Goal: Task Accomplishment & Management: Use online tool/utility

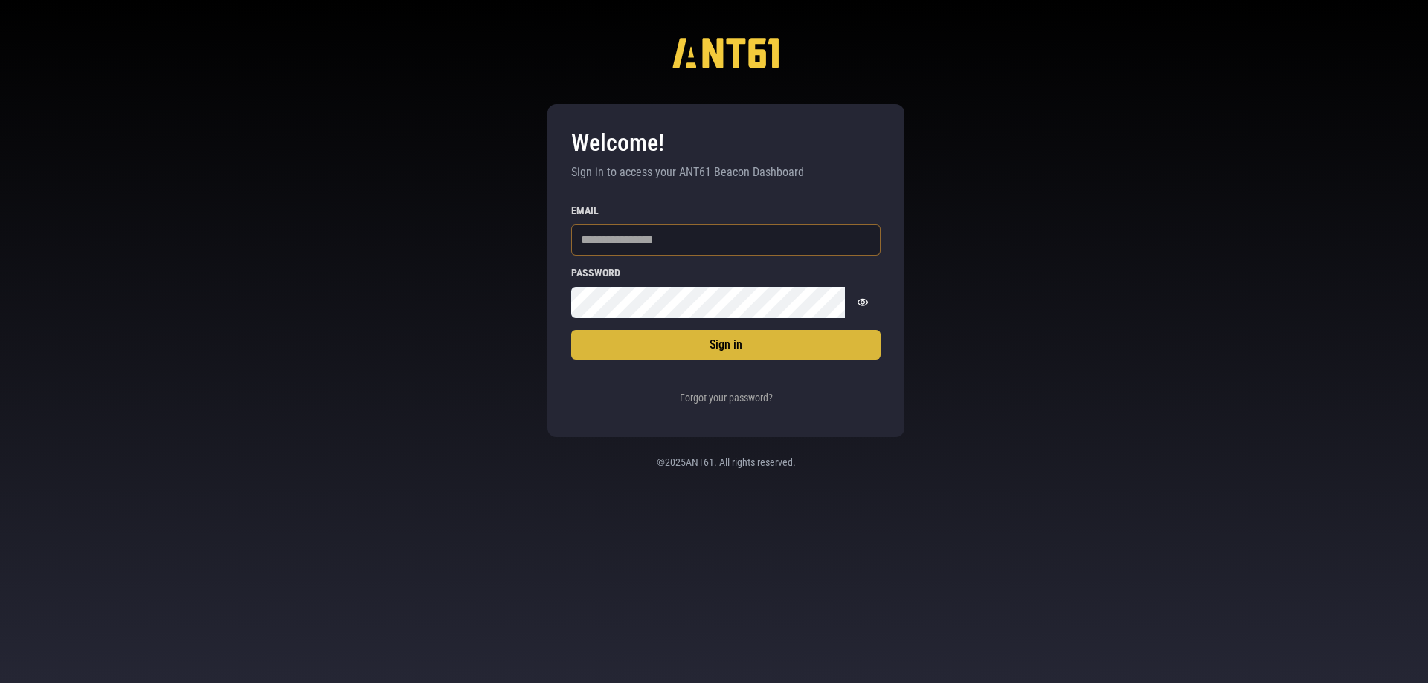
type input "**********"
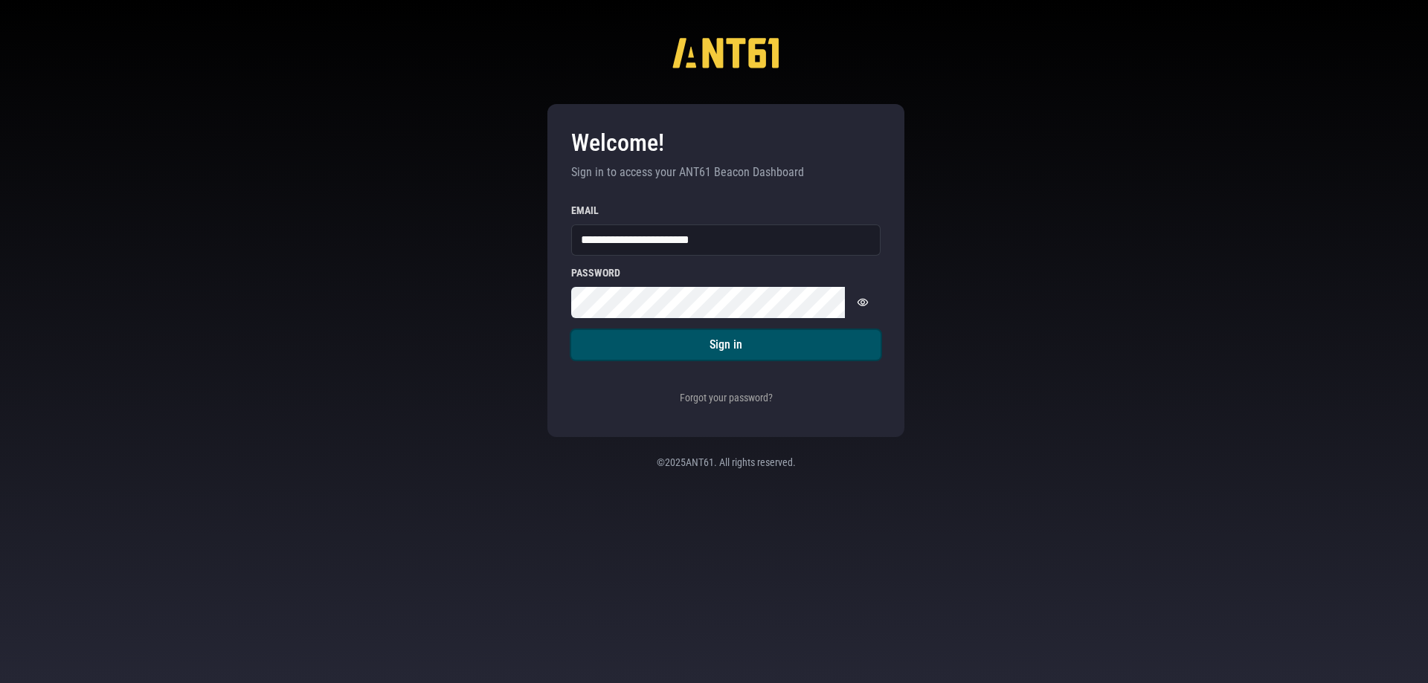
click at [648, 340] on button "Sign in" at bounding box center [725, 345] width 309 height 30
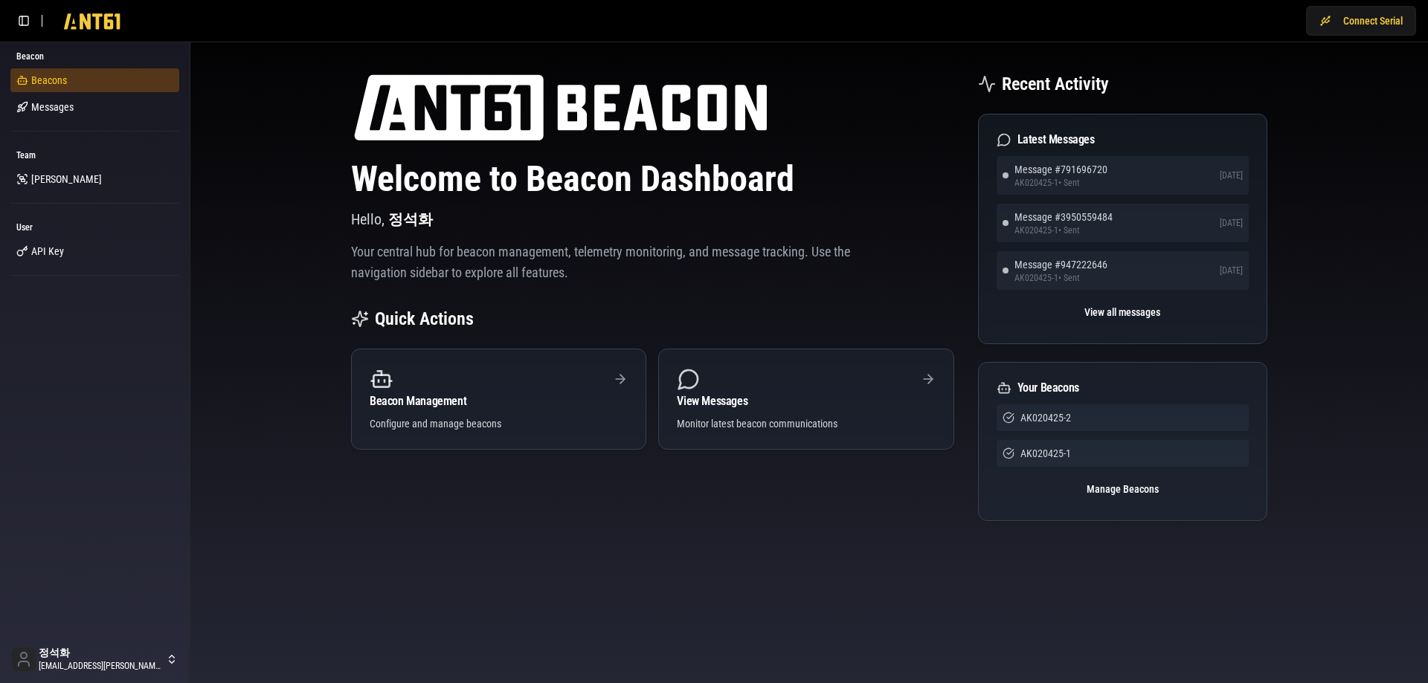
click at [82, 90] on link "Beacons" at bounding box center [94, 80] width 169 height 24
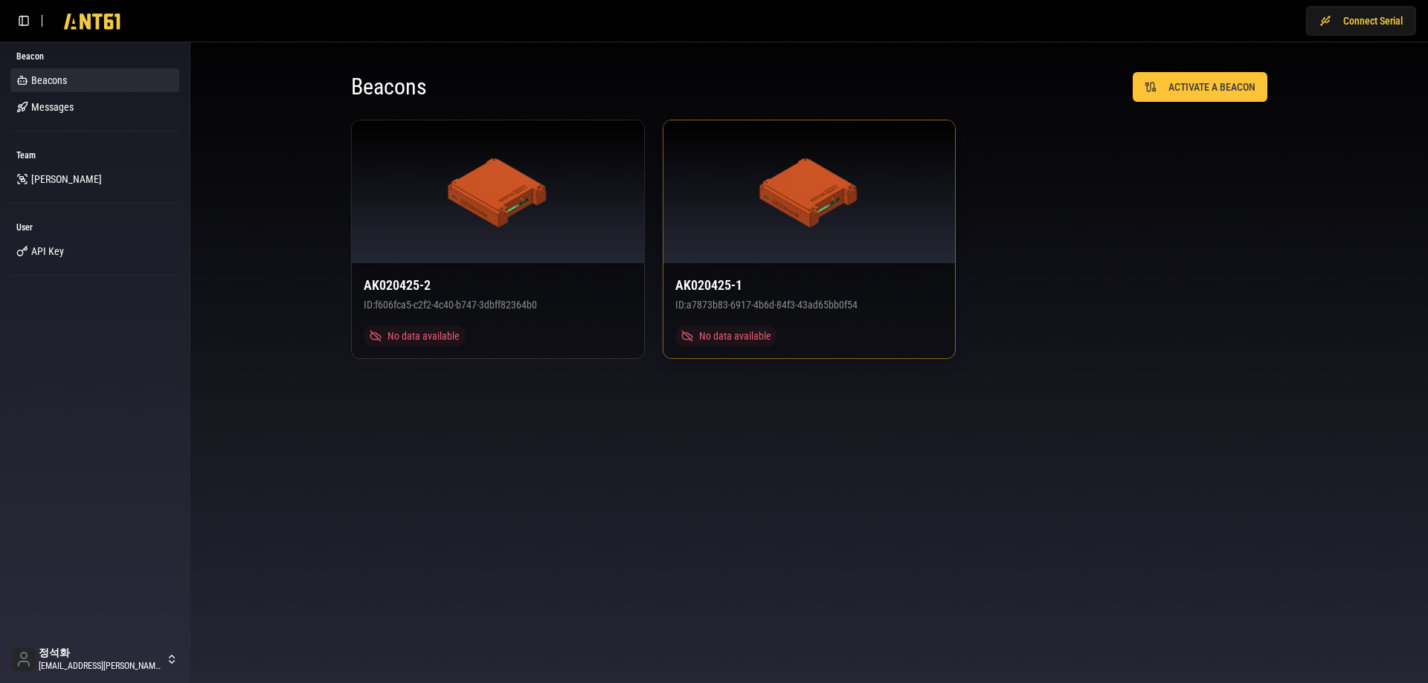
click at [756, 222] on div at bounding box center [809, 191] width 292 height 143
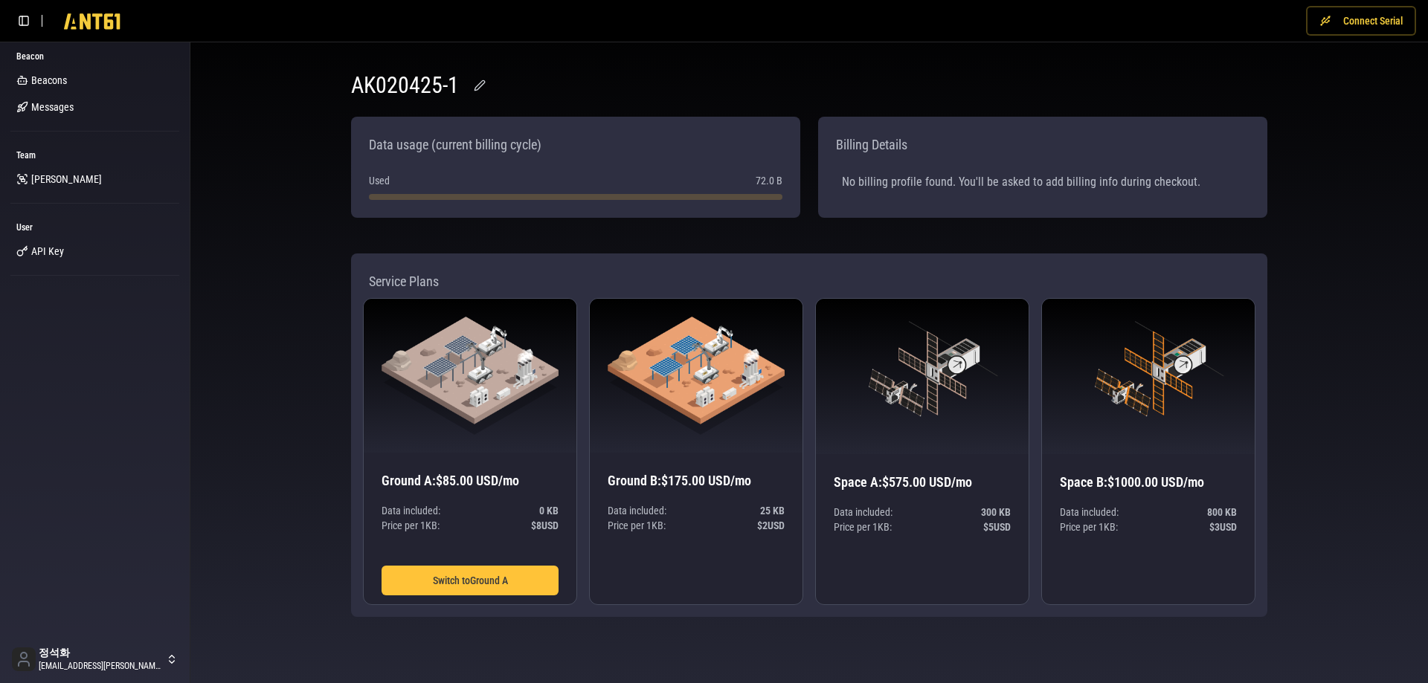
click at [1327, 21] on button "Connect Serial" at bounding box center [1361, 21] width 110 height 30
click at [59, 79] on span "Beacons" at bounding box center [49, 80] width 36 height 15
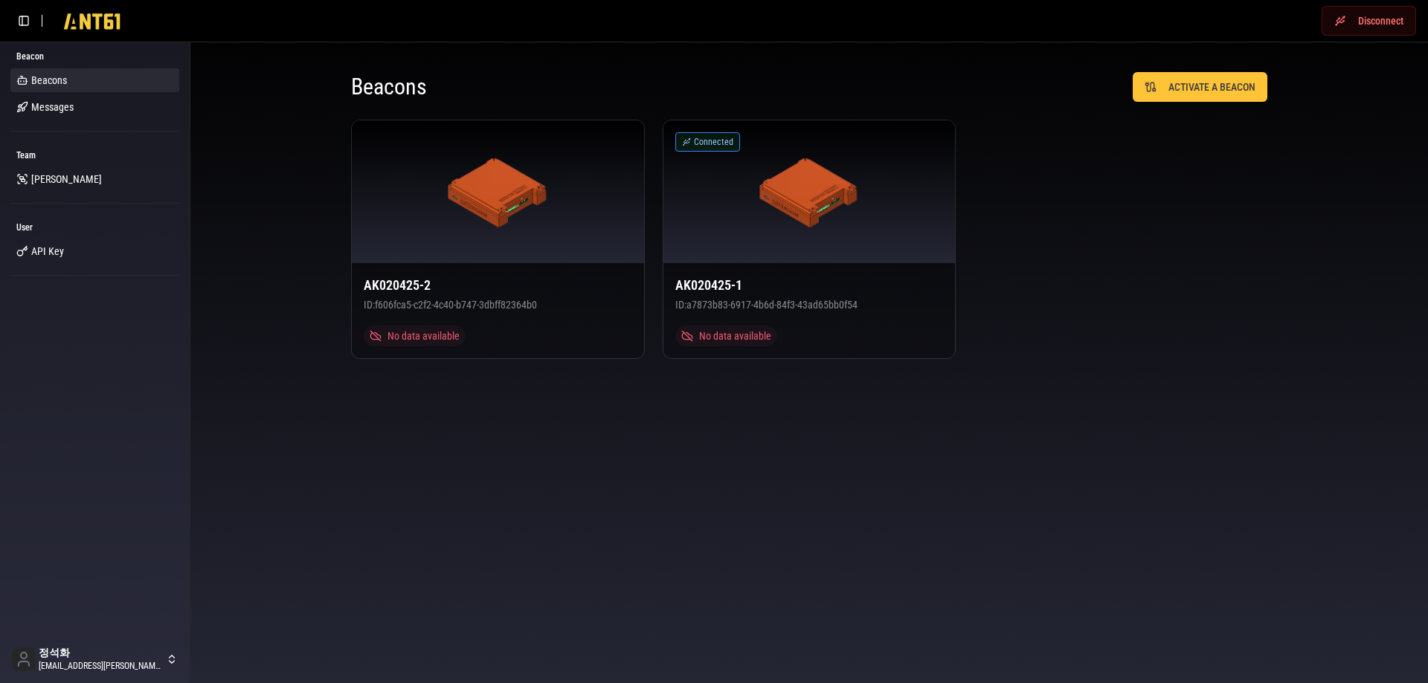
click at [1111, 267] on div "AK020425-2 ID: f606fca5-c2f2-4c40-b747-3dbff82364b0 No data available Connected…" at bounding box center [809, 239] width 916 height 239
click at [1105, 268] on div "AK020425-2 ID: f606fca5-c2f2-4c40-b747-3dbff82364b0 No data available Connected…" at bounding box center [809, 239] width 916 height 239
click at [1024, 551] on body "Disconnect Beacon Beacons Messages Team Lumir User API Key 정석화 jung.suckhwa@lum…" at bounding box center [714, 341] width 1428 height 683
click at [1252, 278] on div "AK020425-2 ID: f606fca5-c2f2-4c40-b747-3dbff82364b0 No data available Connected…" at bounding box center [809, 239] width 916 height 239
click at [1143, 253] on div "AK020425-2 ID: f606fca5-c2f2-4c40-b747-3dbff82364b0 No data available Connected…" at bounding box center [809, 239] width 916 height 239
